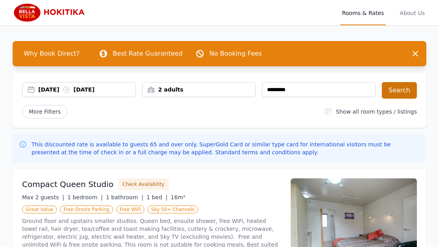
click at [402, 87] on button "Search" at bounding box center [398, 90] width 35 height 17
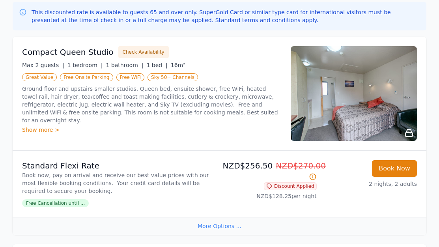
scroll to position [149, 0]
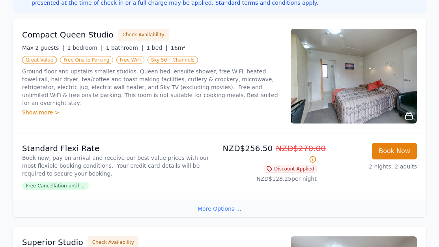
click at [38, 108] on div "Show more >" at bounding box center [151, 112] width 259 height 8
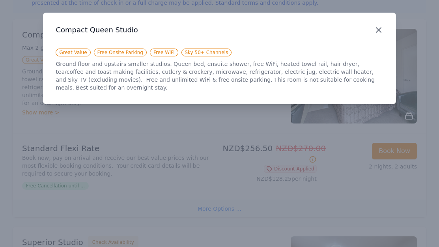
click at [376, 29] on icon "button" at bounding box center [377, 29] width 9 height 9
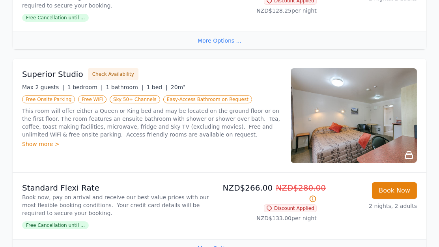
scroll to position [325, 0]
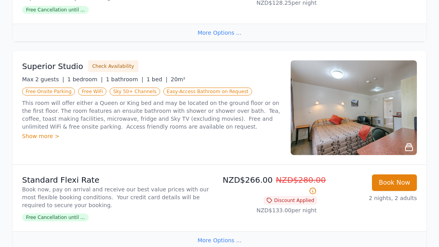
click at [39, 134] on div "Show more >" at bounding box center [151, 136] width 259 height 8
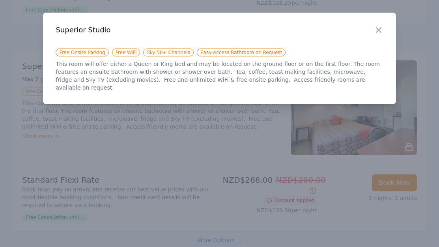
click at [97, 142] on div at bounding box center [219, 123] width 439 height 247
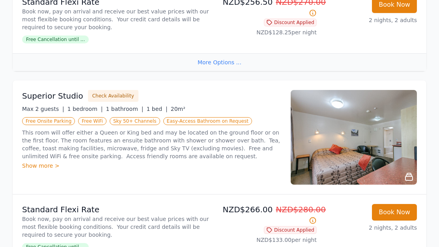
scroll to position [292, 0]
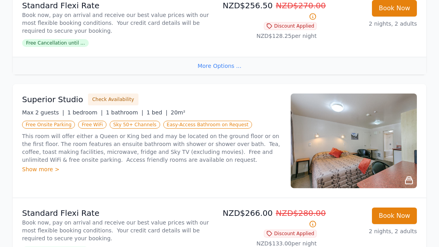
click at [43, 167] on div "Show more >" at bounding box center [151, 169] width 259 height 8
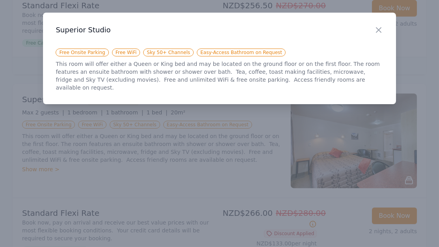
click at [197, 85] on div "Close Superior Studio Free Onsite Parking Free WiFi Sky 50+ Channels Easy-Acces…" at bounding box center [219, 58] width 352 height 91
click at [173, 186] on div at bounding box center [219, 123] width 439 height 247
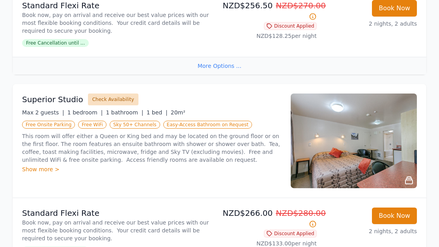
click at [121, 98] on button "Check Availability" at bounding box center [113, 99] width 50 height 12
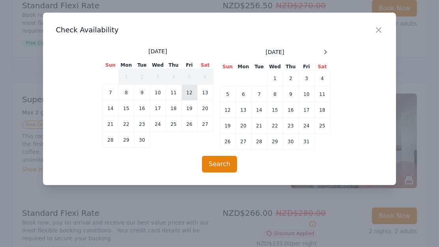
click at [191, 91] on td "12" at bounding box center [189, 93] width 16 height 16
click at [106, 108] on td "14" at bounding box center [110, 108] width 16 height 16
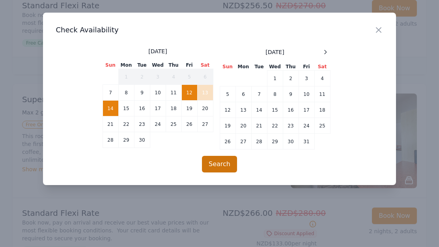
click at [215, 163] on button "Search" at bounding box center [219, 164] width 35 height 17
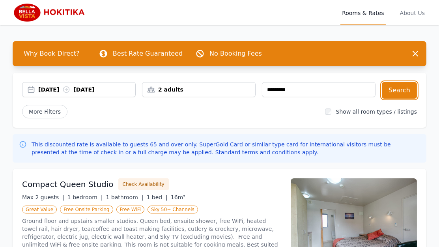
scroll to position [0, 0]
click at [65, 52] on span "Why Book Direct?" at bounding box center [51, 54] width 69 height 16
click at [63, 52] on span "Why Book Direct?" at bounding box center [51, 54] width 69 height 16
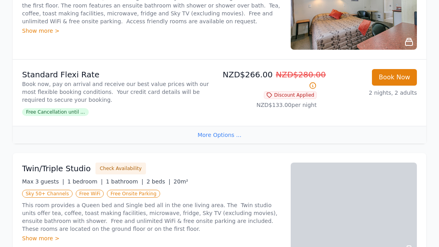
scroll to position [447, 0]
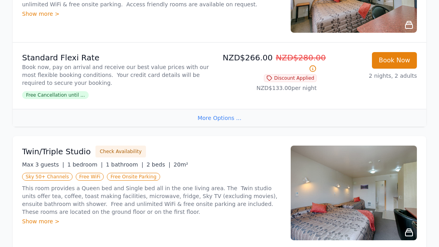
click at [206, 118] on div "More Options ..." at bounding box center [219, 118] width 413 height 18
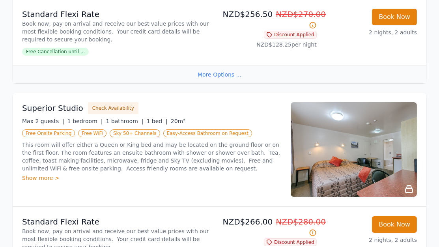
scroll to position [301, 0]
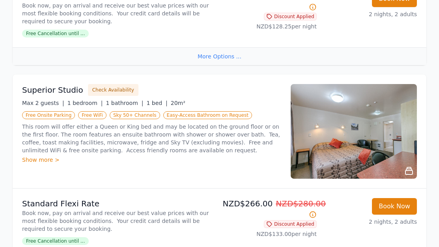
click at [38, 157] on div "Show more >" at bounding box center [151, 160] width 259 height 8
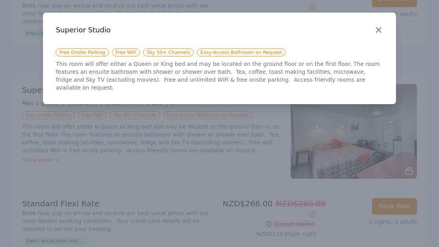
click at [377, 28] on icon "button" at bounding box center [378, 30] width 5 height 5
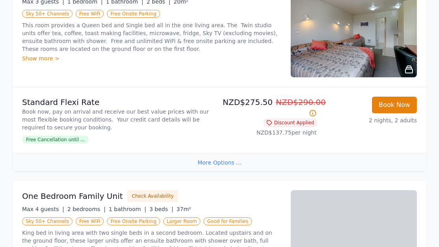
scroll to position [663, 0]
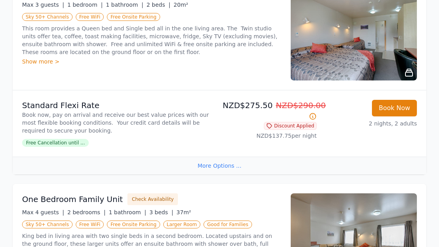
click at [213, 164] on div "More Options ..." at bounding box center [219, 165] width 413 height 18
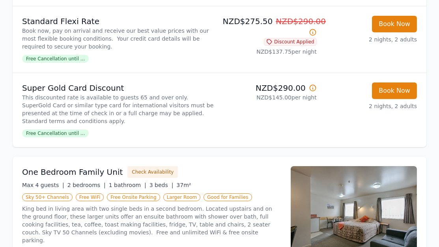
scroll to position [759, 0]
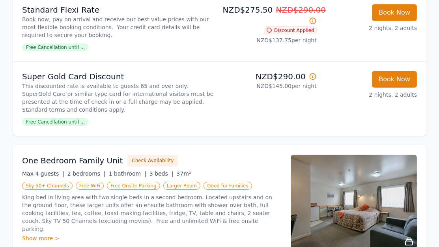
click at [74, 121] on span "Free Cancellation until ..." at bounding box center [55, 122] width 67 height 8
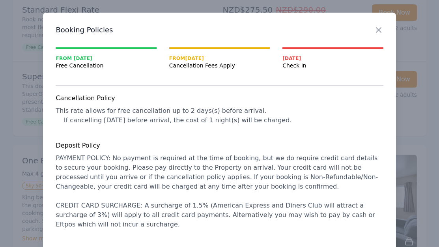
scroll to position [0, 0]
click at [13, 55] on div at bounding box center [219, 123] width 439 height 247
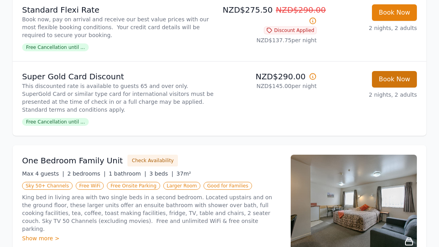
click at [394, 77] on button "Book Now" at bounding box center [394, 79] width 45 height 17
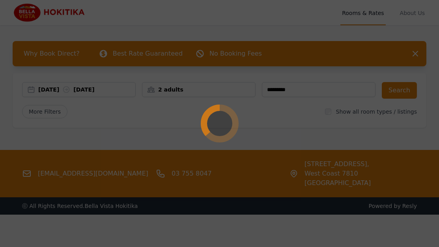
select select "**"
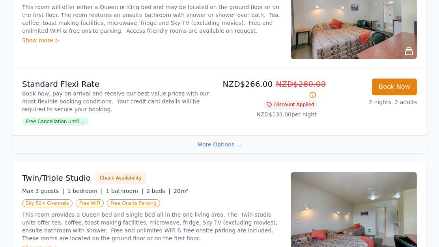
scroll to position [422, 0]
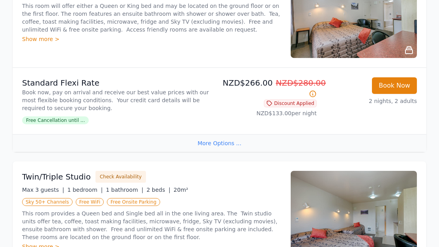
click at [206, 141] on div "More Options ..." at bounding box center [219, 143] width 413 height 18
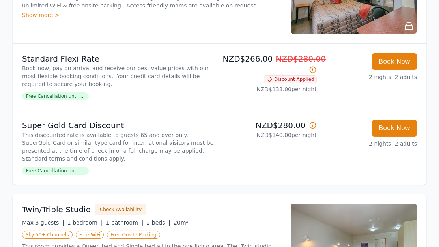
scroll to position [446, 0]
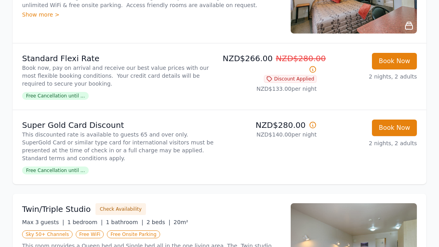
click at [63, 95] on span "Free Cancellation until ..." at bounding box center [55, 96] width 67 height 8
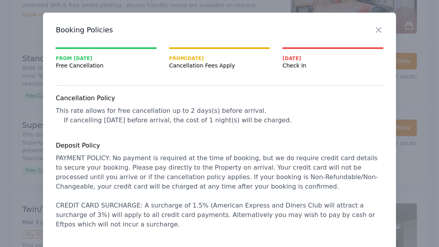
scroll to position [0, 0]
click at [377, 28] on icon "button" at bounding box center [378, 30] width 5 height 5
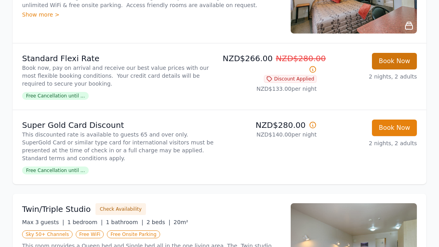
click at [393, 56] on button "Book Now" at bounding box center [394, 61] width 45 height 17
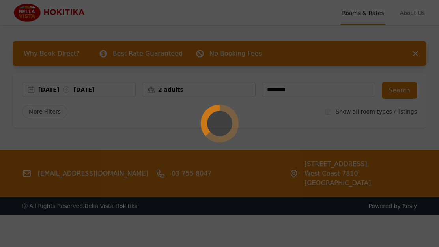
select select "**"
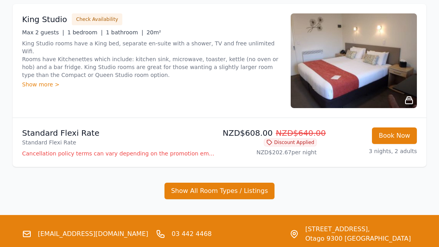
scroll to position [507, 0]
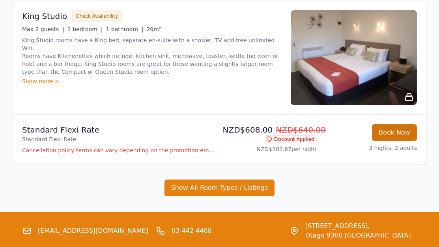
click at [398, 133] on button "Book Now" at bounding box center [394, 132] width 45 height 17
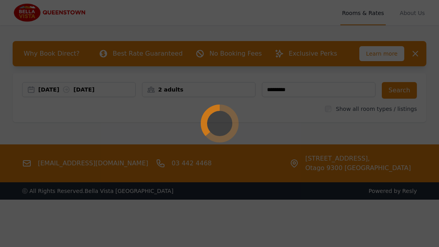
select select "**"
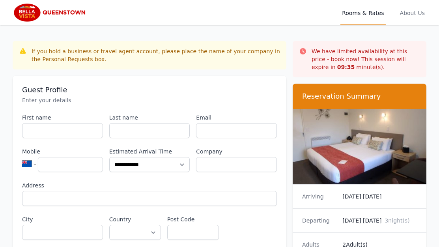
scroll to position [37, 0]
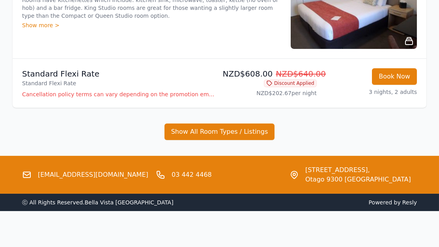
scroll to position [562, 0]
